Goal: Understand process/instructions

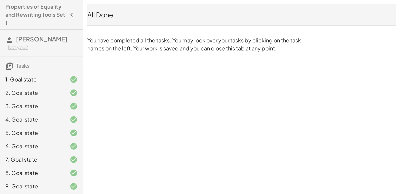
scroll to position [41, 0]
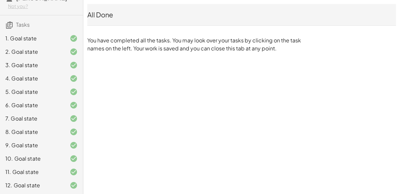
click at [47, 52] on div "2. Goal state" at bounding box center [32, 52] width 54 height 8
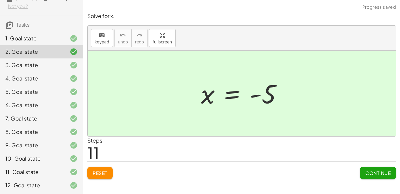
click at [44, 61] on div "3. Goal state" at bounding box center [32, 65] width 54 height 8
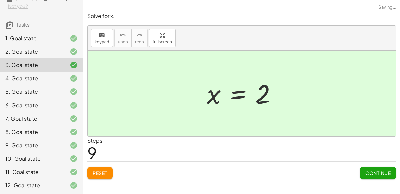
click at [47, 77] on div "4. Goal state" at bounding box center [32, 78] width 54 height 8
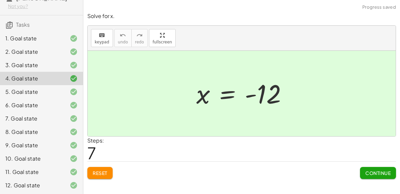
click at [45, 91] on div "5. Goal state" at bounding box center [32, 92] width 54 height 8
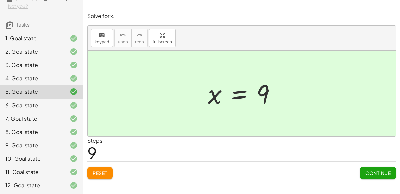
click at [47, 141] on div "9. Goal state" at bounding box center [32, 145] width 54 height 8
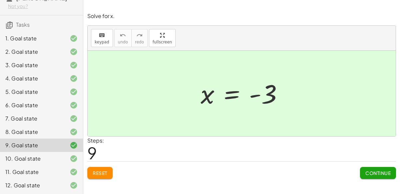
click at [42, 118] on div "7. Goal state" at bounding box center [32, 118] width 54 height 8
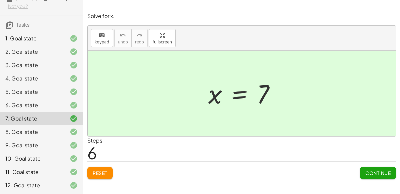
click at [41, 139] on div "9. Goal state" at bounding box center [41, 144] width 83 height 13
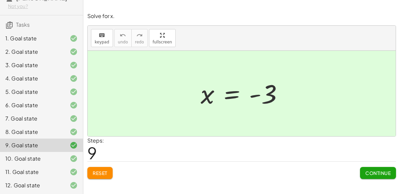
click at [47, 130] on div "8. Goal state" at bounding box center [32, 132] width 54 height 8
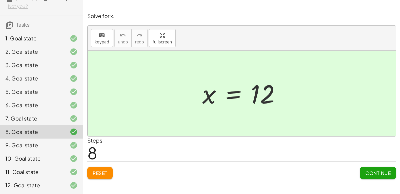
click at [27, 145] on div "9. Goal state" at bounding box center [32, 145] width 54 height 8
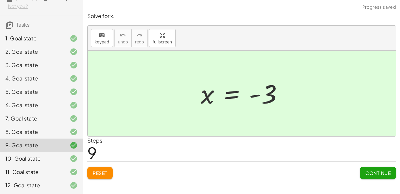
click at [33, 156] on div "10. Goal state" at bounding box center [32, 158] width 54 height 8
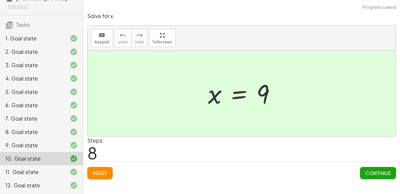
click at [37, 170] on div "11. Goal state" at bounding box center [32, 172] width 54 height 8
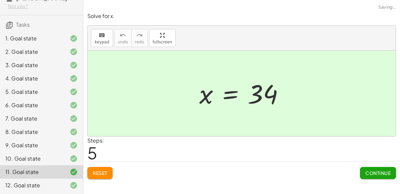
click at [40, 183] on div "12. Goal state" at bounding box center [32, 185] width 54 height 8
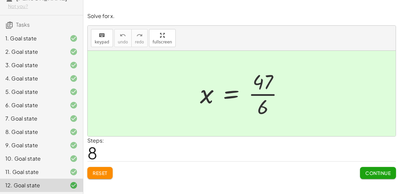
click at [37, 159] on div "10. Goal state" at bounding box center [32, 158] width 54 height 8
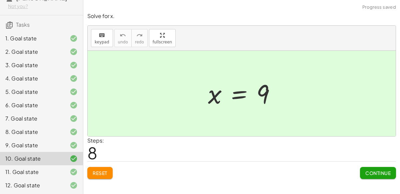
click at [43, 170] on div "11. Goal state" at bounding box center [32, 172] width 54 height 8
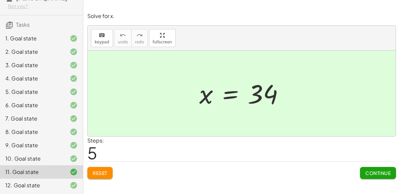
click at [40, 157] on div "10. Goal state" at bounding box center [32, 158] width 54 height 8
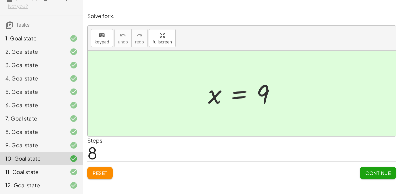
click at [49, 169] on div "11. Goal state" at bounding box center [32, 172] width 54 height 8
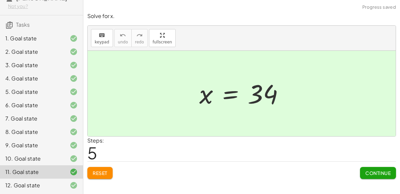
click at [53, 184] on div "12. Goal state" at bounding box center [32, 185] width 54 height 8
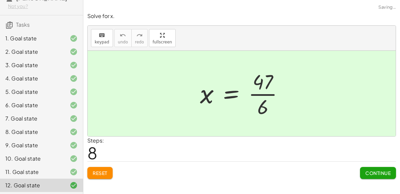
click at [92, 171] on button "Reset" at bounding box center [99, 173] width 25 height 12
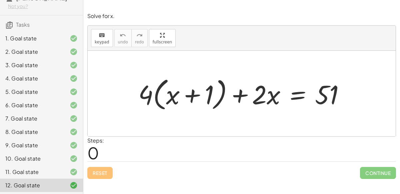
click at [45, 168] on div "11. Goal state" at bounding box center [32, 172] width 54 height 8
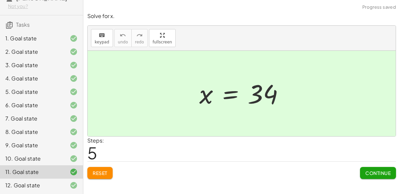
click at [55, 188] on div "12. Goal state" at bounding box center [32, 185] width 54 height 8
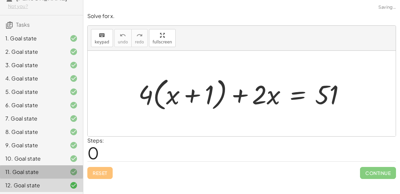
click at [42, 172] on div "11. Goal state" at bounding box center [32, 172] width 54 height 8
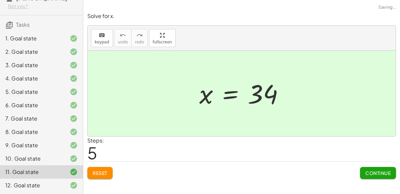
click at [107, 170] on span "Reset" at bounding box center [100, 173] width 15 height 6
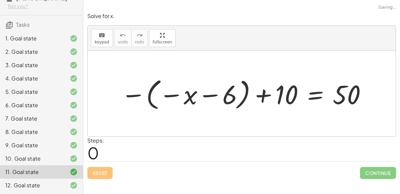
click at [164, 99] on div at bounding box center [244, 93] width 253 height 37
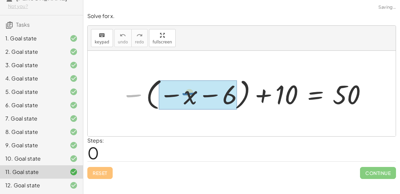
drag, startPoint x: 135, startPoint y: 89, endPoint x: 191, endPoint y: 87, distance: 56.4
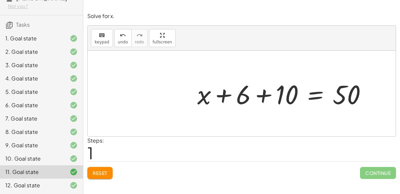
click at [230, 94] on div at bounding box center [284, 93] width 181 height 34
click at [260, 99] on div at bounding box center [284, 93] width 181 height 34
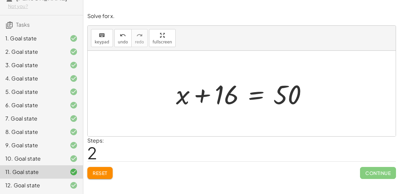
click at [263, 97] on div at bounding box center [244, 93] width 143 height 34
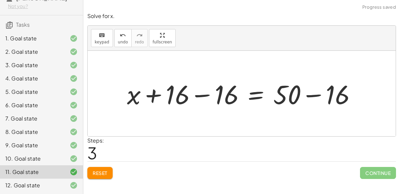
click at [224, 103] on div at bounding box center [244, 93] width 241 height 34
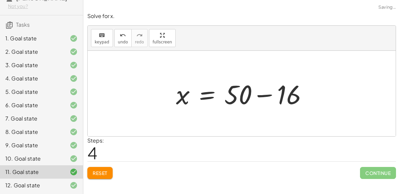
click at [295, 95] on div at bounding box center [244, 93] width 143 height 34
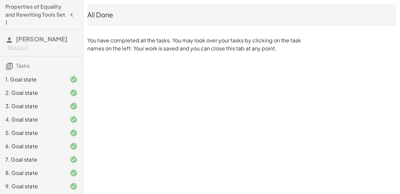
click at [42, 184] on div "9. Goal state" at bounding box center [32, 186] width 54 height 8
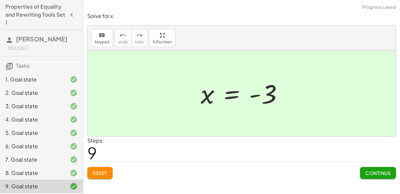
click at [110, 176] on button "Reset" at bounding box center [99, 173] width 25 height 12
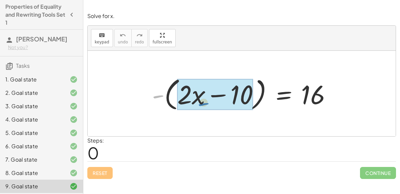
drag, startPoint x: 160, startPoint y: 96, endPoint x: 205, endPoint y: 103, distance: 45.5
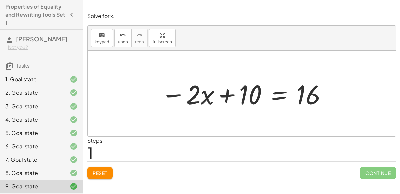
click at [275, 102] on div at bounding box center [244, 93] width 173 height 34
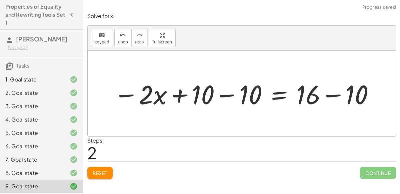
click at [326, 92] on div at bounding box center [244, 93] width 268 height 34
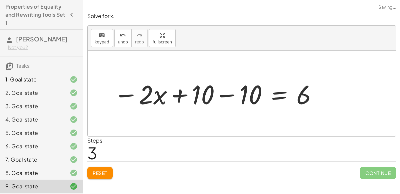
click at [196, 96] on div at bounding box center [215, 93] width 211 height 34
